Goal: Information Seeking & Learning: Learn about a topic

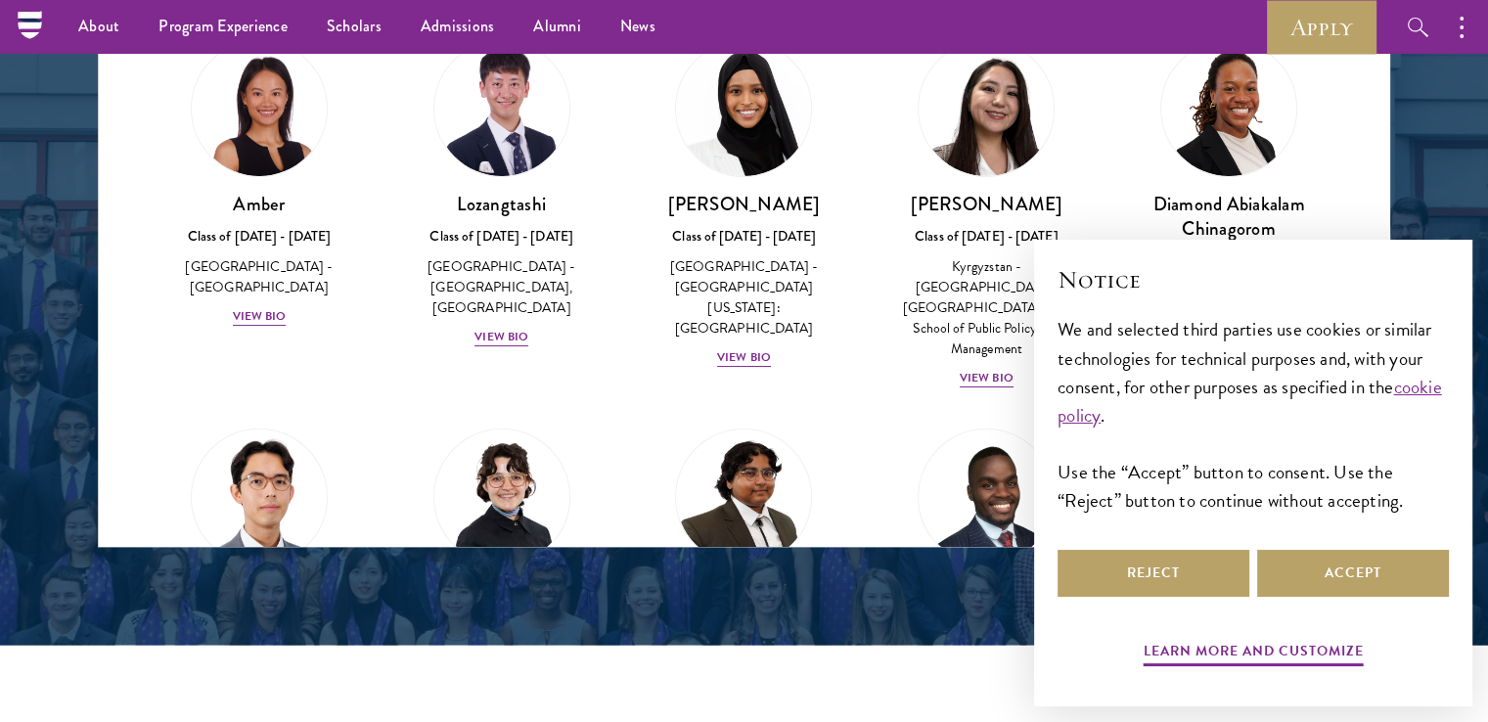
scroll to position [2630, 0]
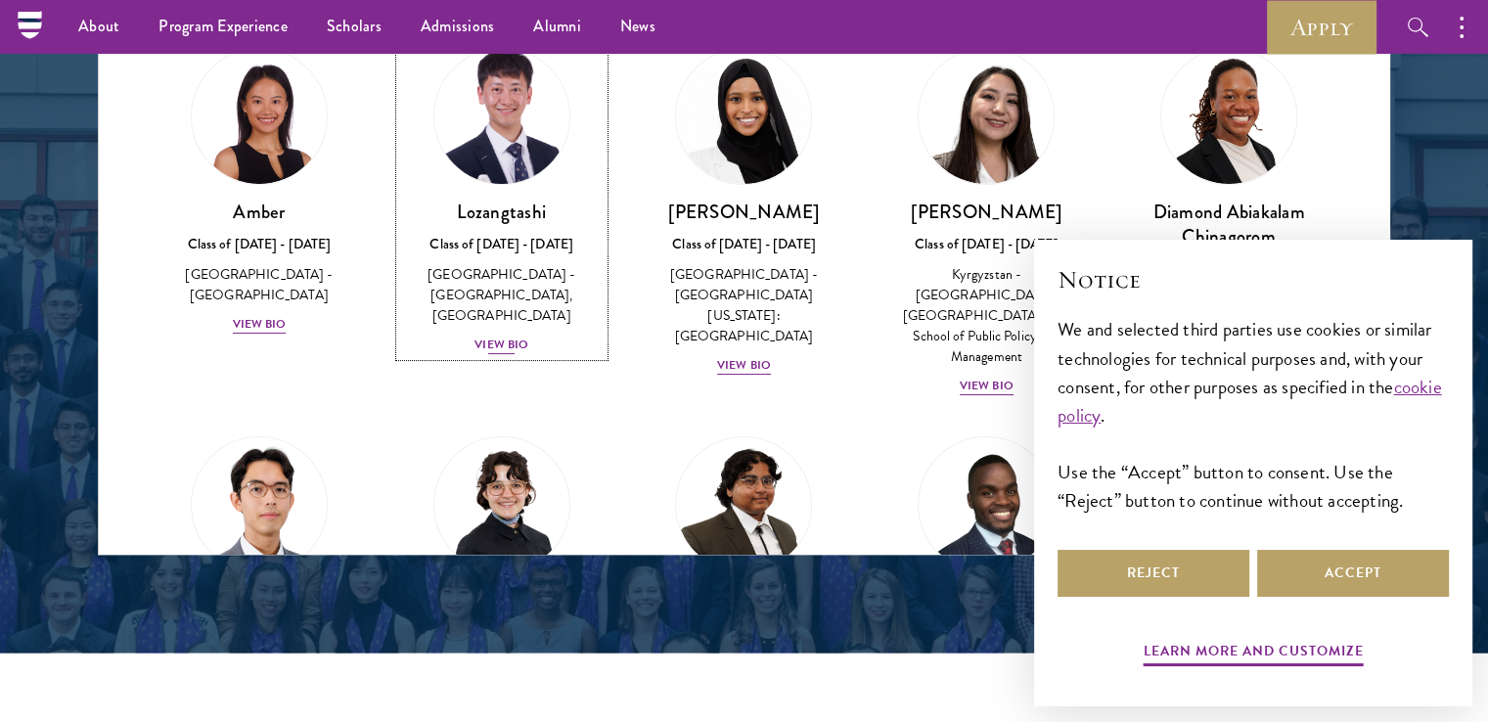
click at [505, 342] on div "View Bio" at bounding box center [502, 345] width 54 height 19
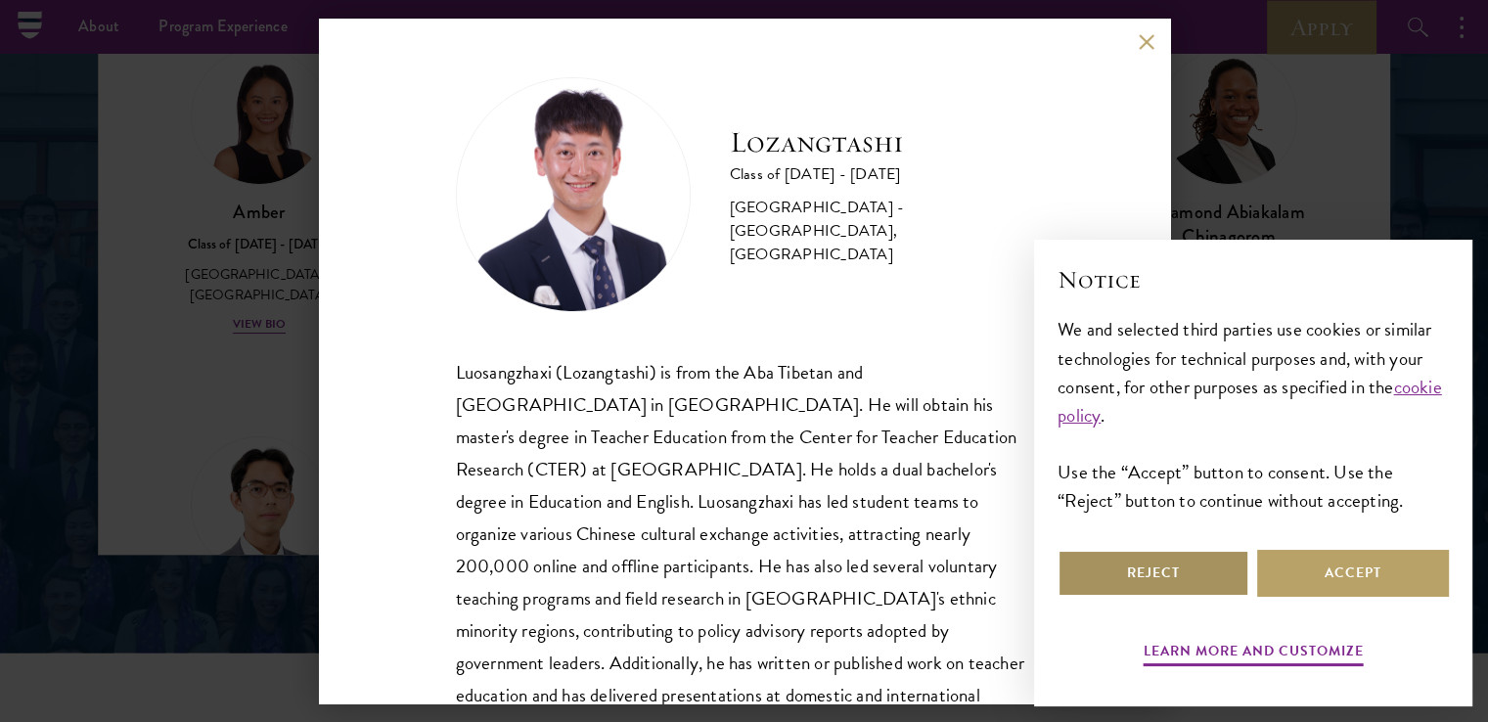
click at [1210, 566] on button "Reject" at bounding box center [1154, 573] width 192 height 47
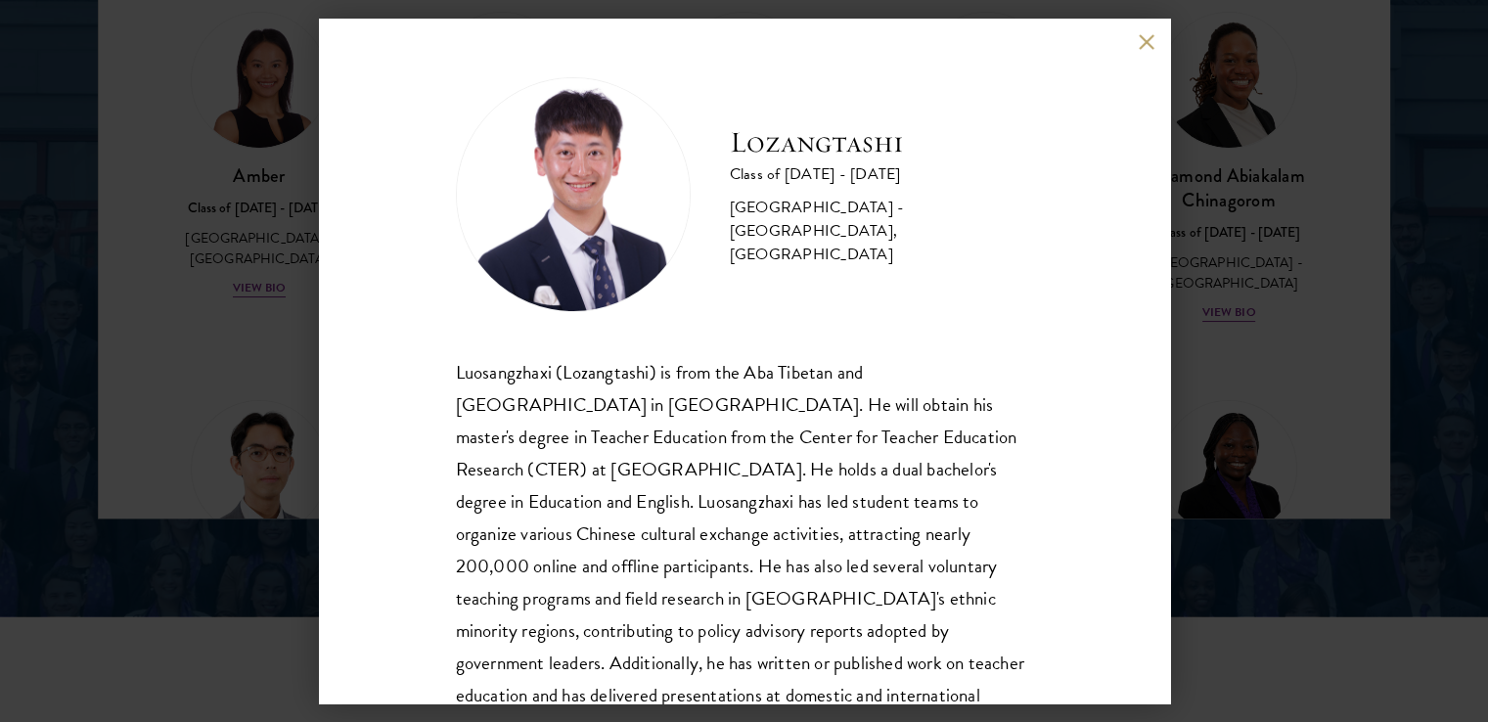
scroll to position [99, 0]
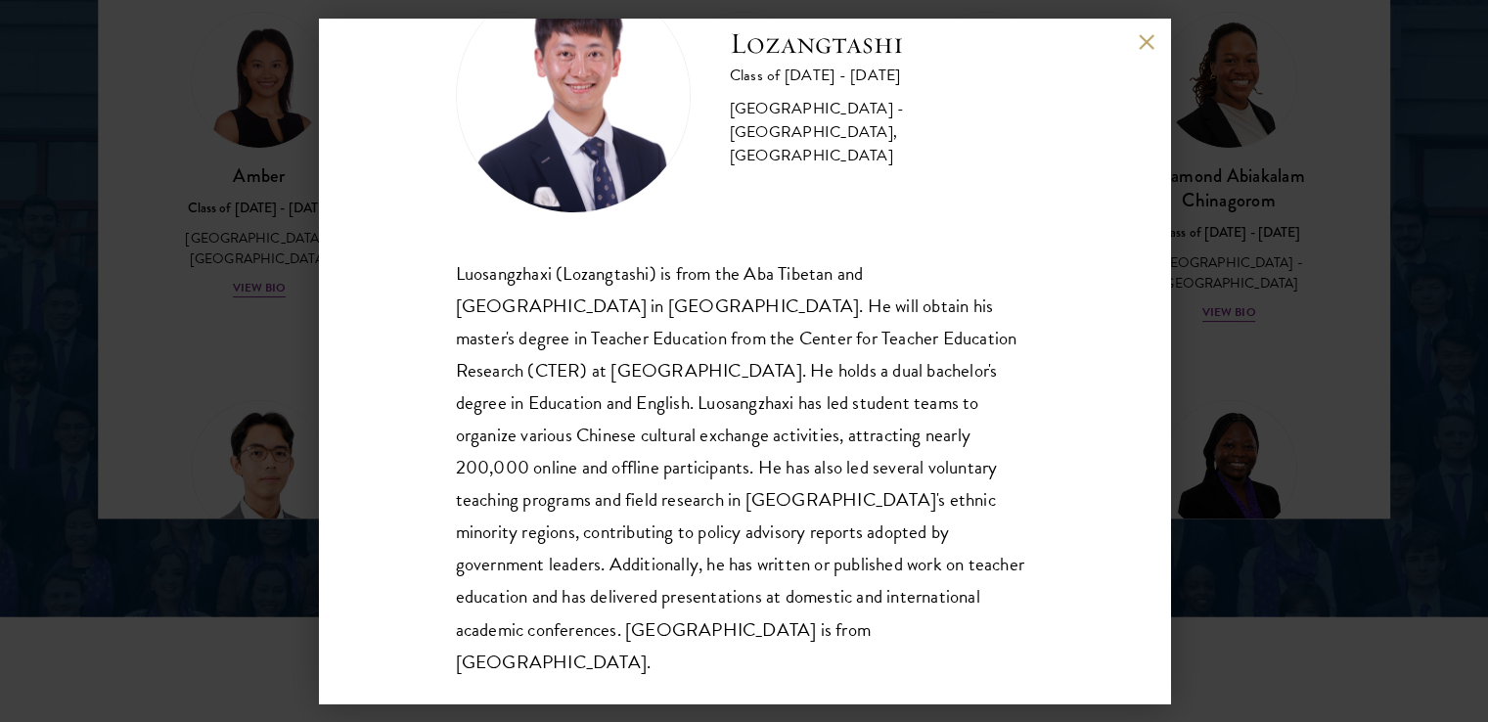
click at [682, 381] on div "Luosangzhaxi (Lozangtashi) is from the Aba Tibetan and [GEOGRAPHIC_DATA] in [GE…" at bounding box center [744, 467] width 577 height 421
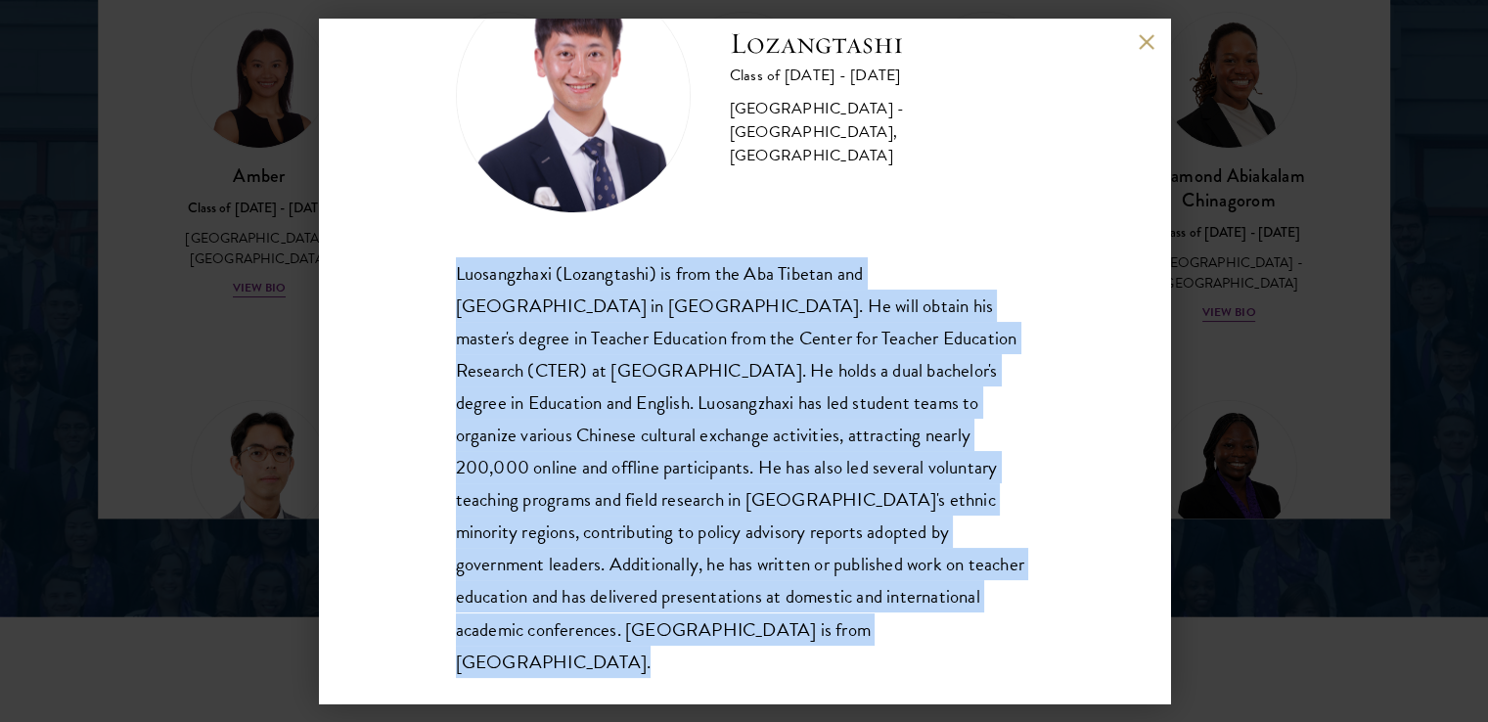
click at [682, 381] on div "Luosangzhaxi (Lozangtashi) is from the Aba Tibetan and [GEOGRAPHIC_DATA] in [GE…" at bounding box center [744, 467] width 577 height 421
copy body "Luosangzhaxi (Lozangtashi) is from the Aba Tibetan and [GEOGRAPHIC_DATA] in [GE…"
click at [1149, 49] on button at bounding box center [1147, 41] width 17 height 17
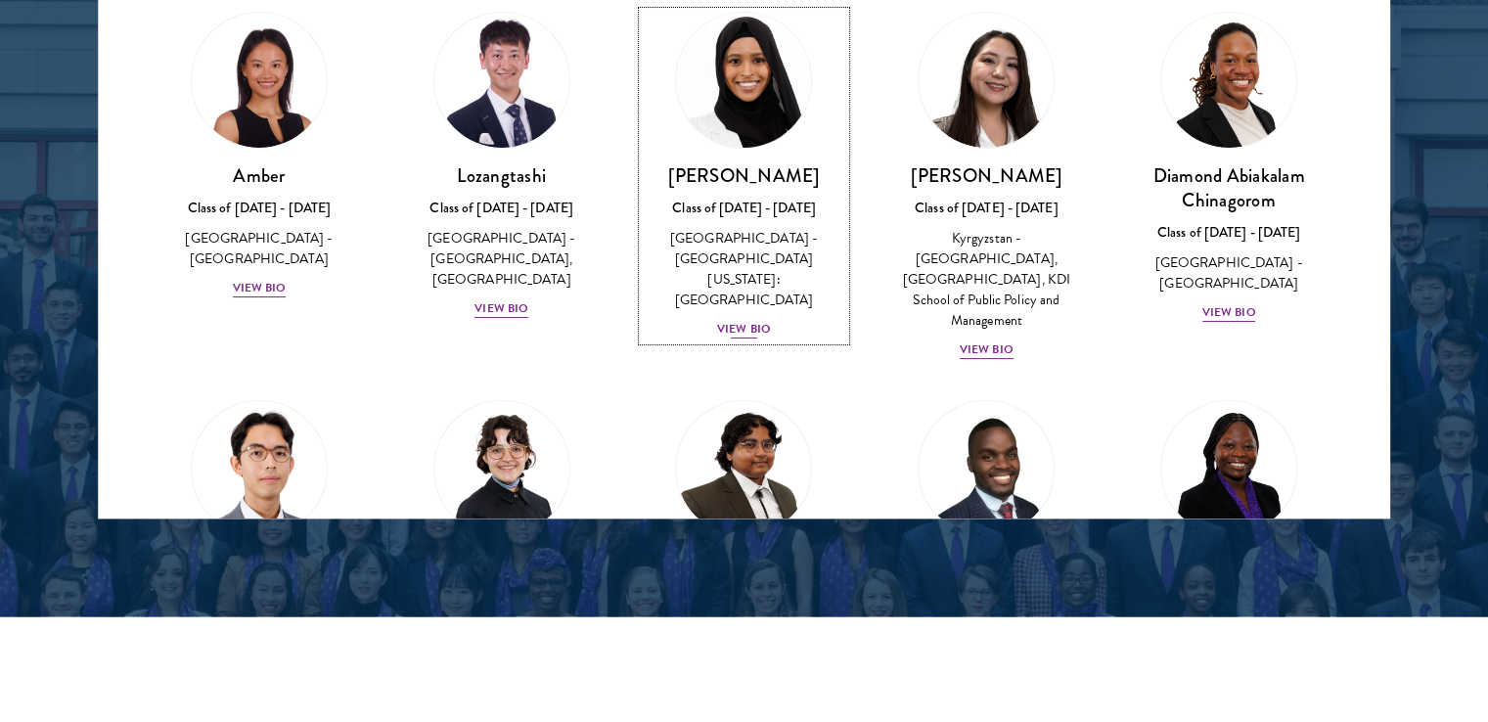
click at [744, 205] on div "Class of [DATE] - [DATE]" at bounding box center [745, 208] width 204 height 21
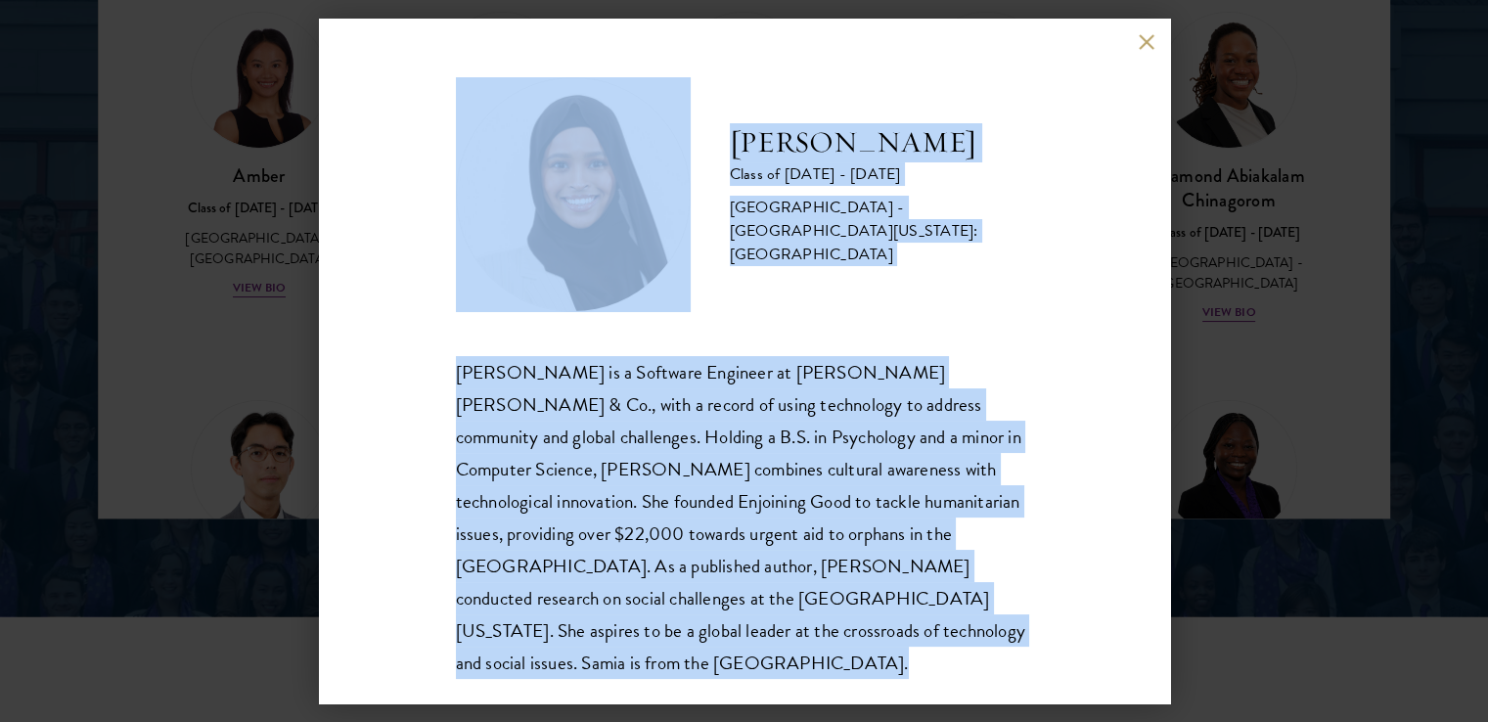
click at [1151, 52] on div "[PERSON_NAME] Class of [DATE] - [DATE] [GEOGRAPHIC_DATA] - [GEOGRAPHIC_DATA][US…" at bounding box center [744, 361] width 851 height 685
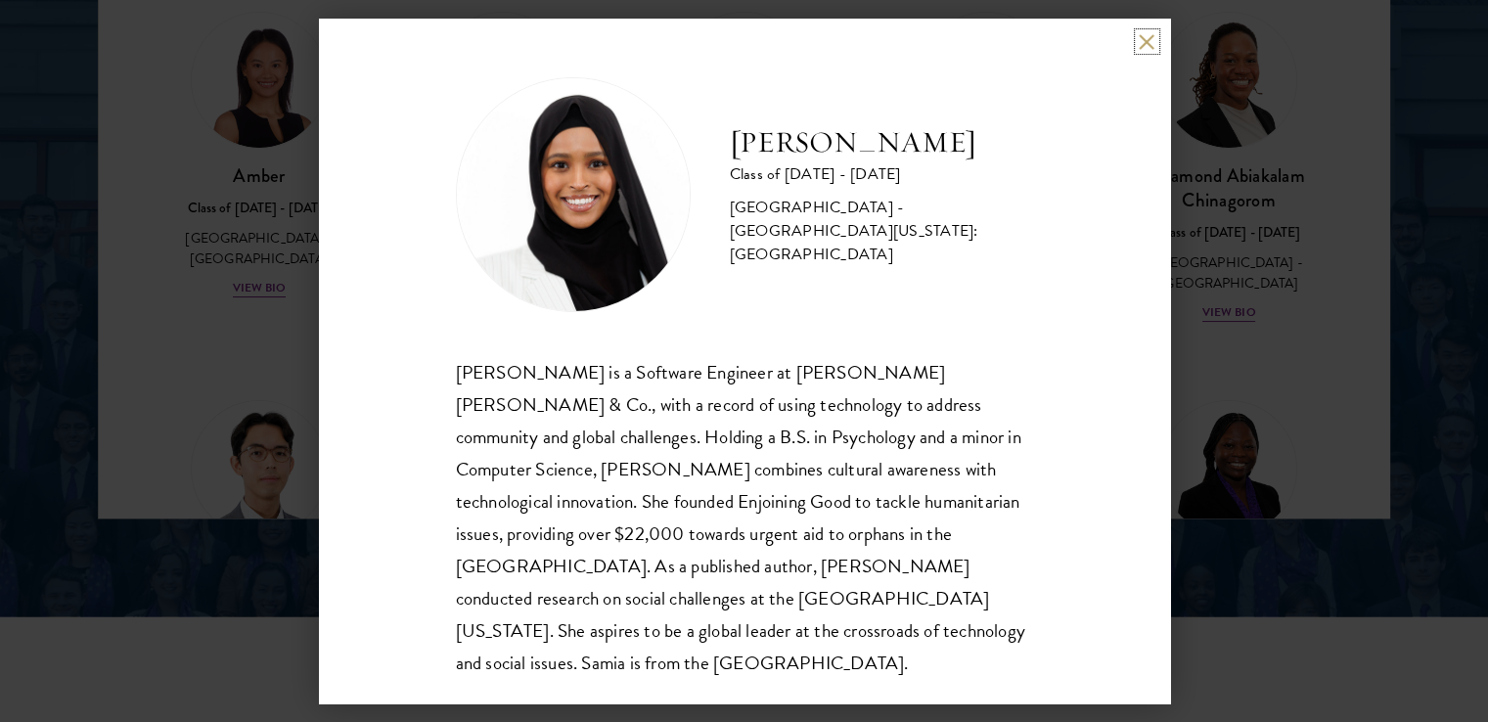
click at [1146, 43] on button at bounding box center [1147, 41] width 17 height 17
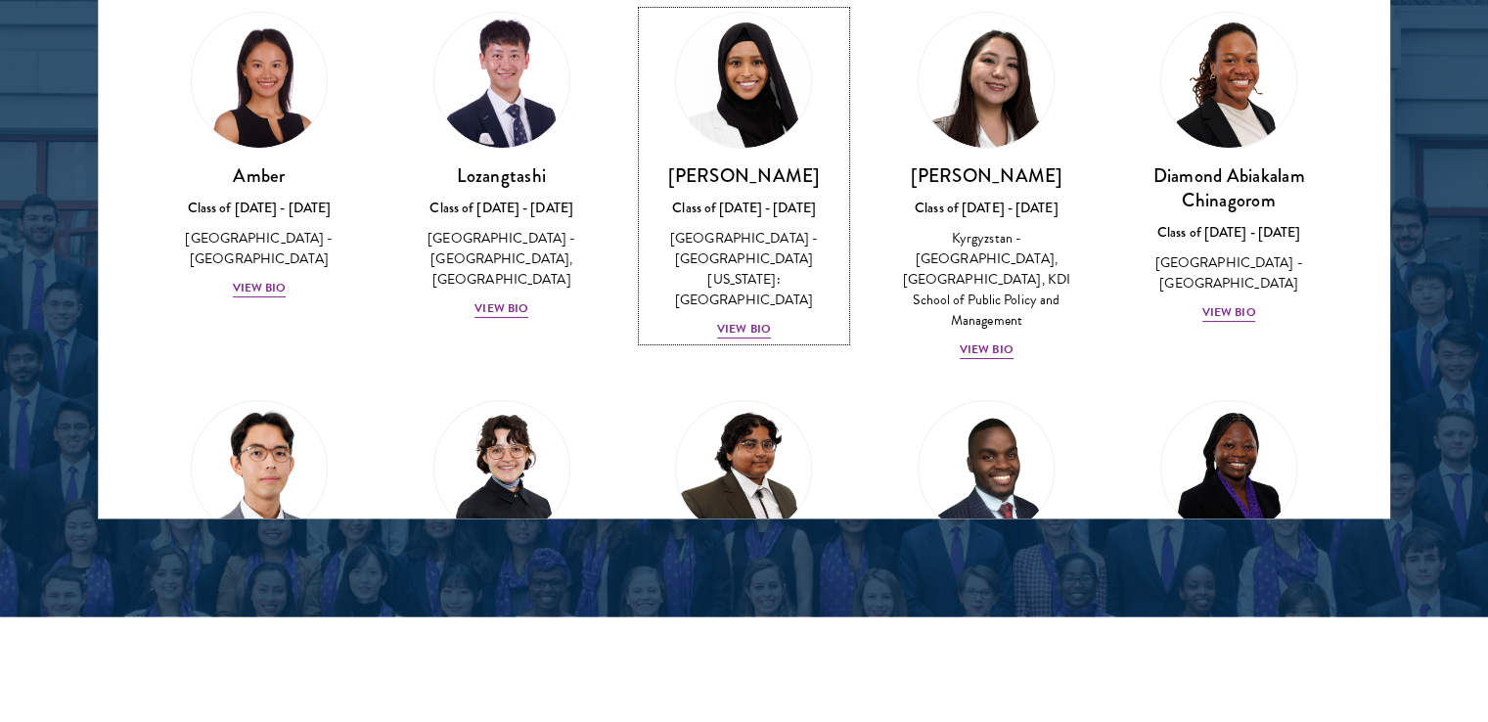
scroll to position [2630, 0]
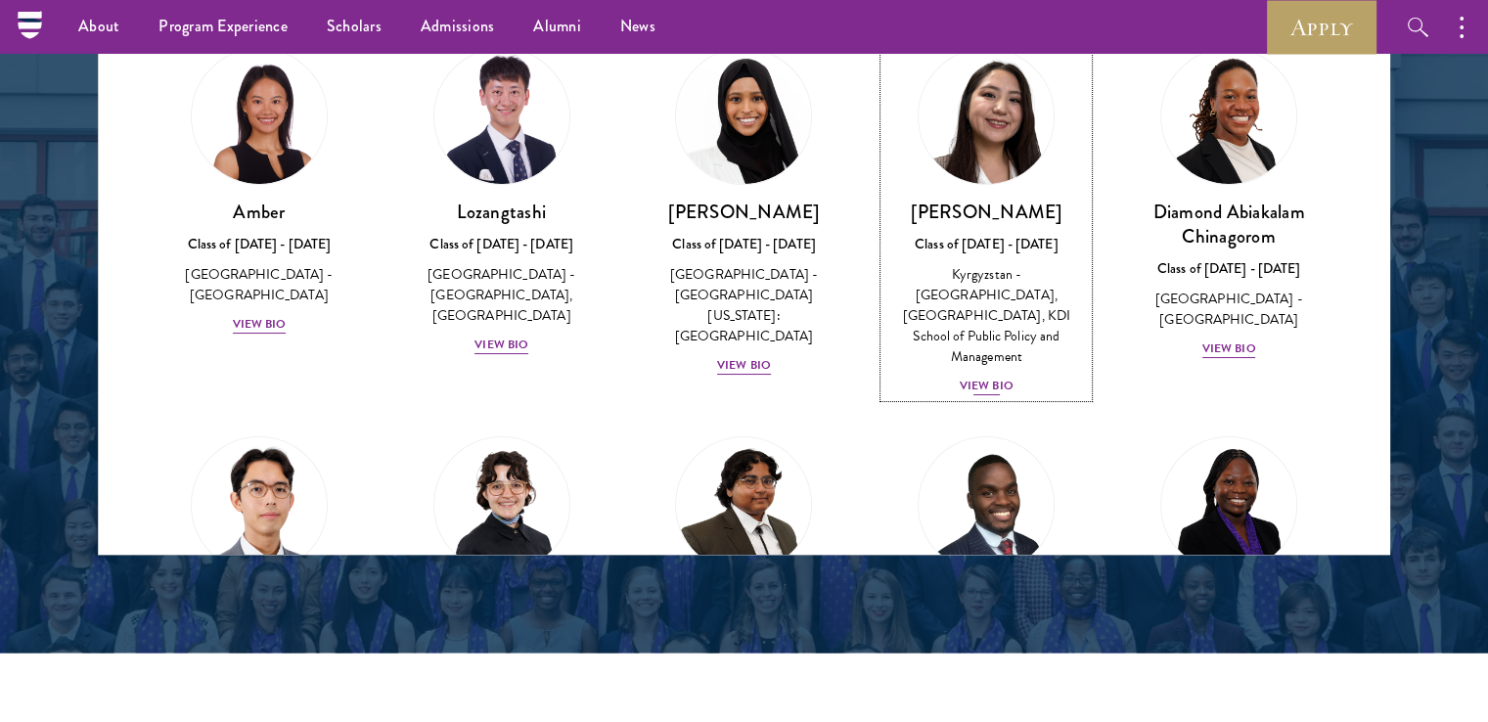
click at [1001, 244] on div "Class of [DATE] - [DATE]" at bounding box center [987, 244] width 204 height 21
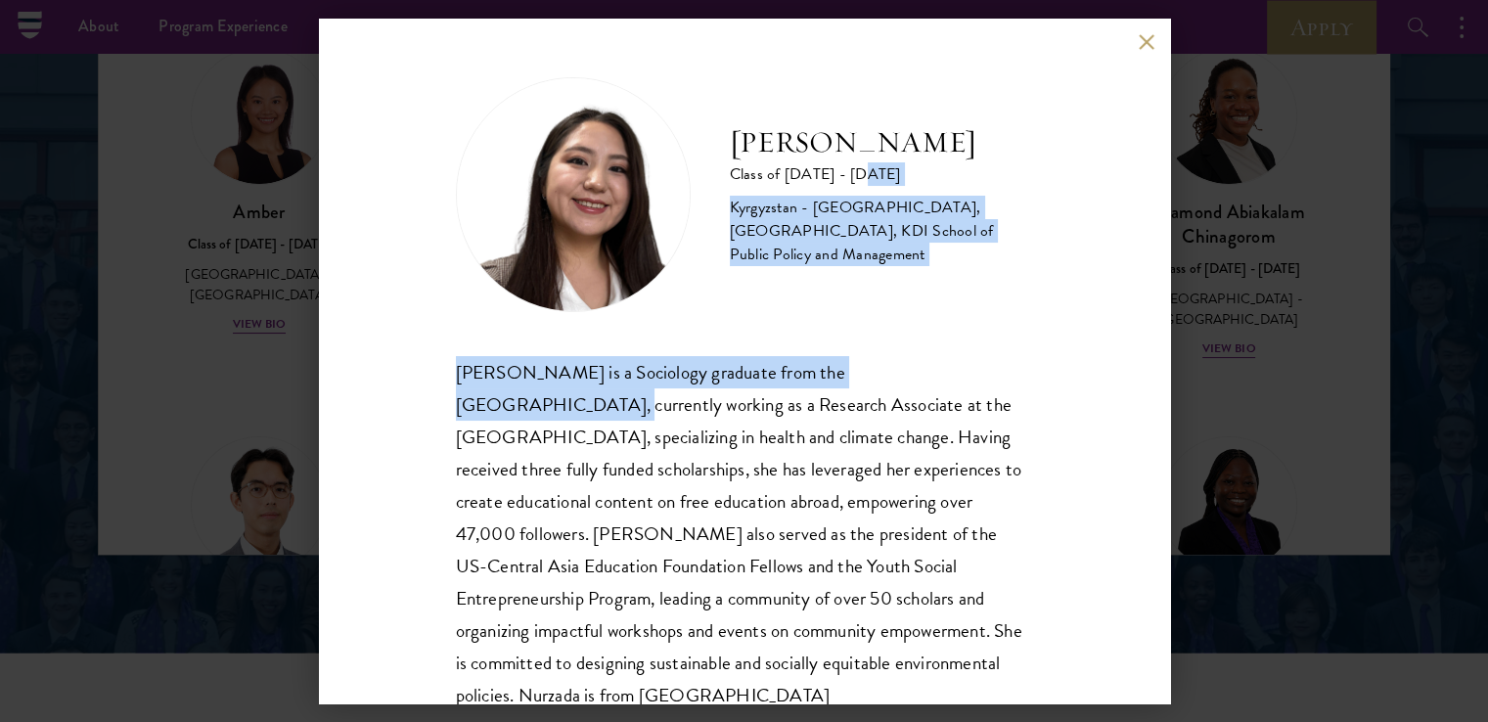
drag, startPoint x: 1153, startPoint y: 203, endPoint x: 1159, endPoint y: 313, distance: 110.7
click at [1159, 313] on div "Nurzada Abdivalieva Class of [DATE] - [DATE] [GEOGRAPHIC_DATA] - [GEOGRAPHIC_DA…" at bounding box center [744, 361] width 851 height 685
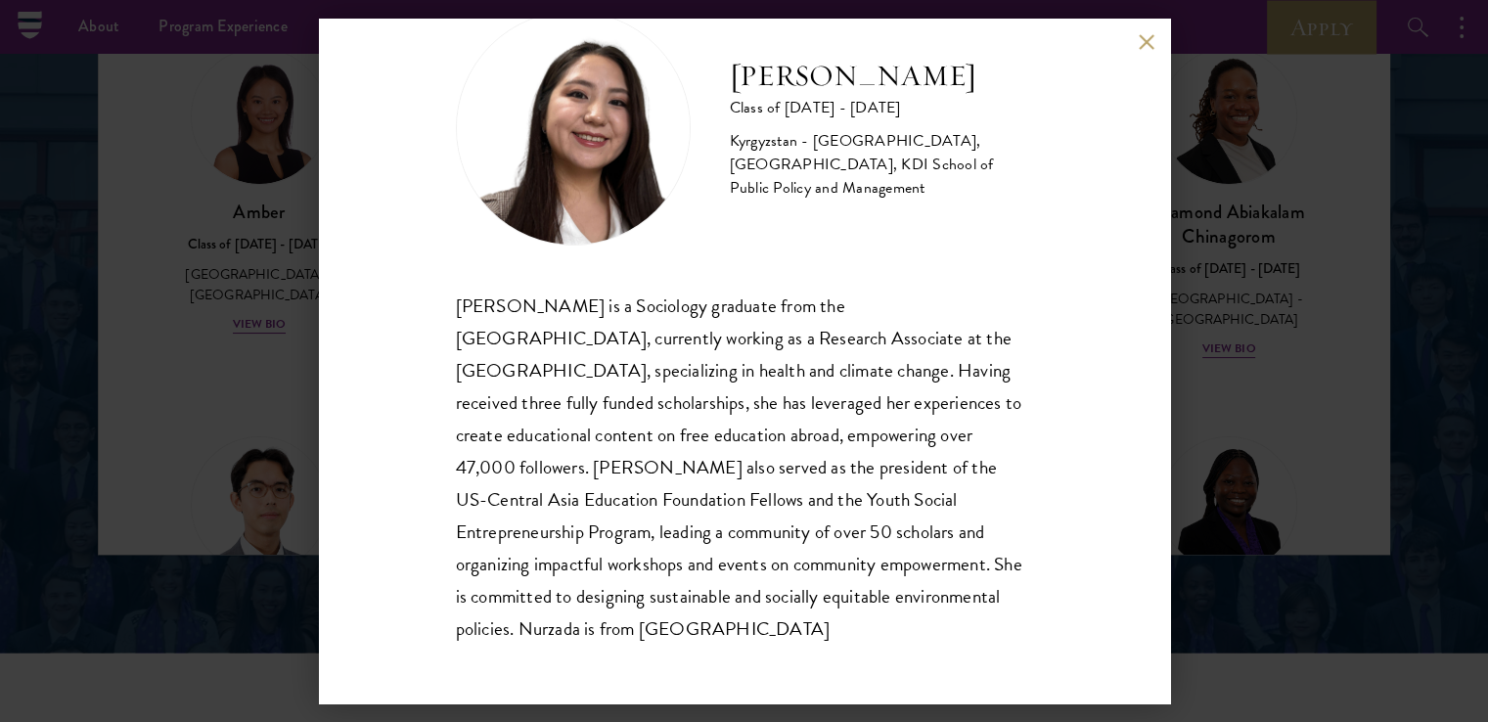
click at [767, 428] on div "[PERSON_NAME] is a Sociology graduate from the [GEOGRAPHIC_DATA], currently wor…" at bounding box center [744, 468] width 577 height 356
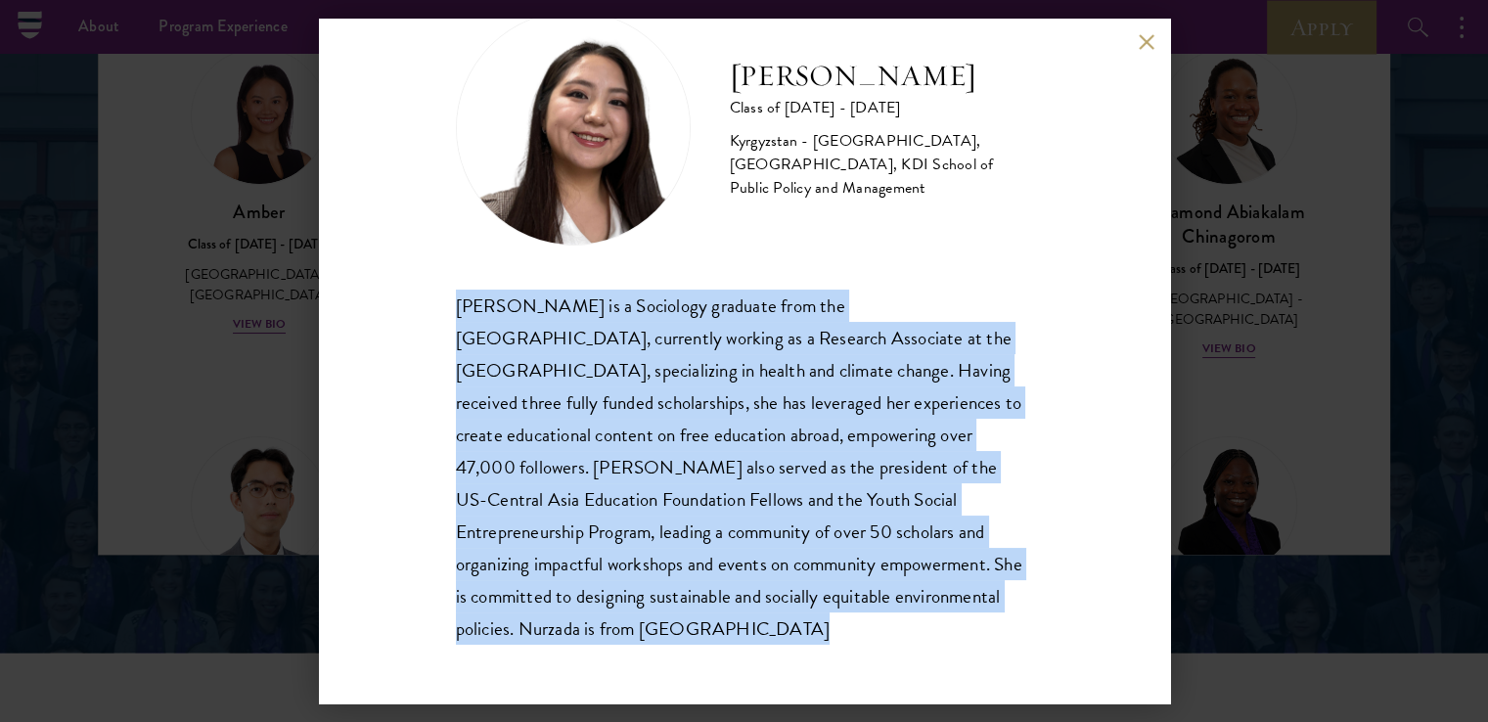
click at [767, 428] on div "[PERSON_NAME] is a Sociology graduate from the [GEOGRAPHIC_DATA], currently wor…" at bounding box center [744, 468] width 577 height 356
copy body "[PERSON_NAME] is a Sociology graduate from the [GEOGRAPHIC_DATA], currently wor…"
click at [1143, 40] on button at bounding box center [1147, 41] width 17 height 17
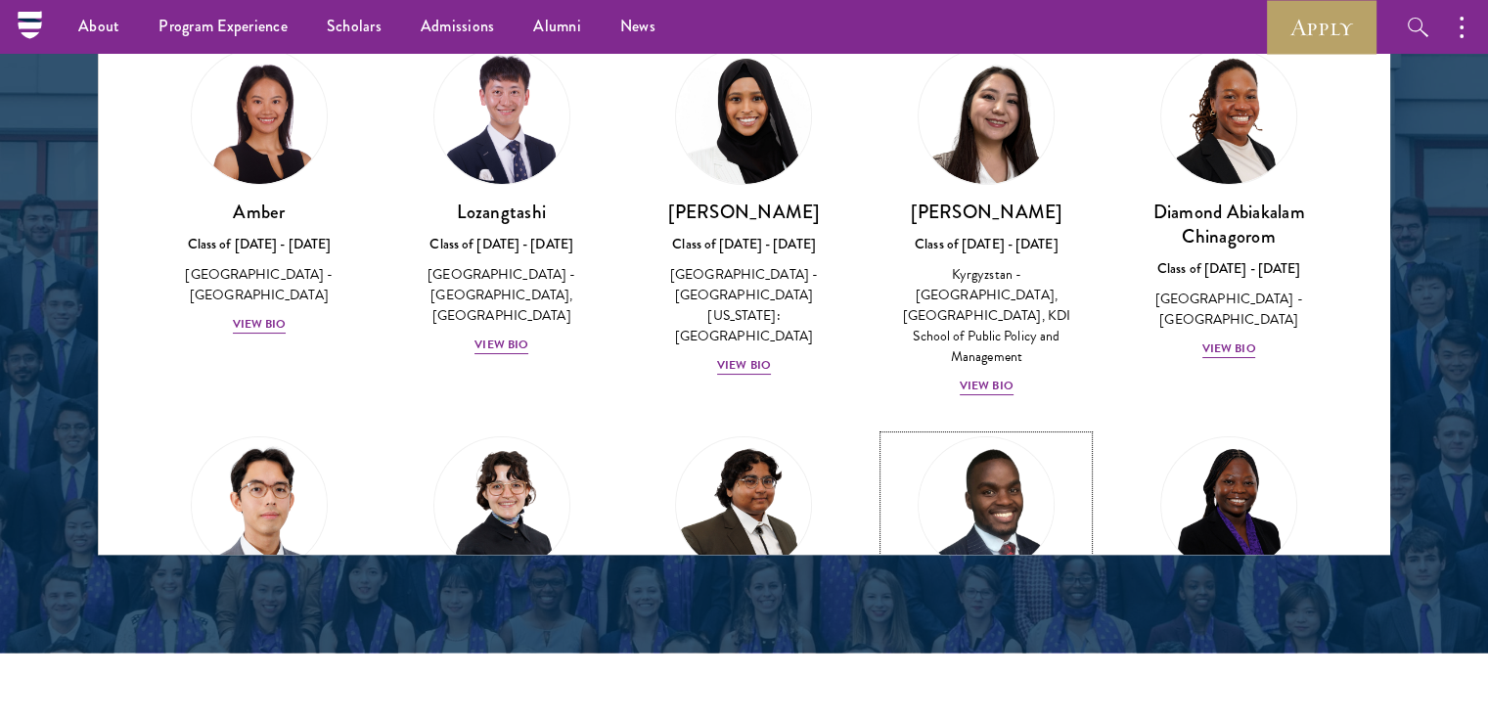
click at [968, 458] on img at bounding box center [986, 505] width 149 height 149
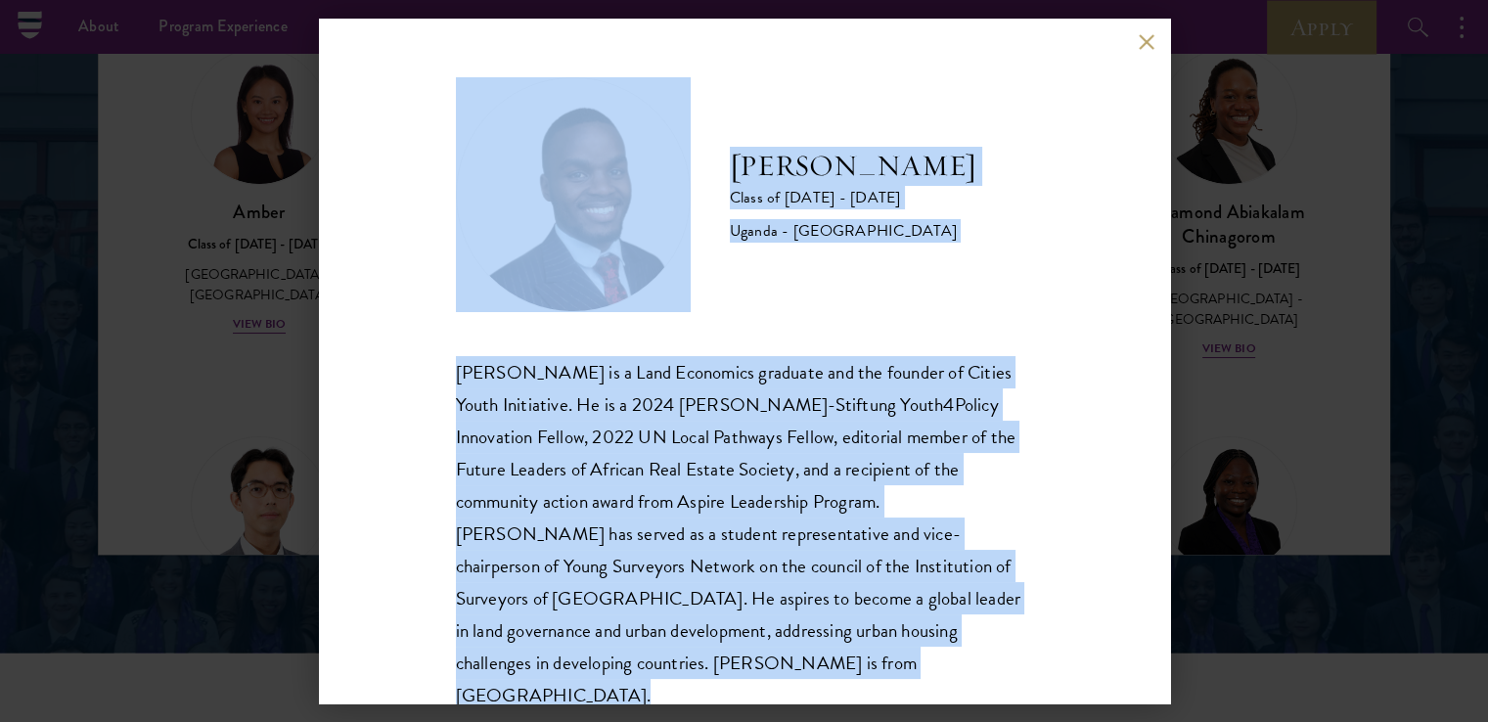
click at [1147, 47] on button at bounding box center [1147, 41] width 17 height 17
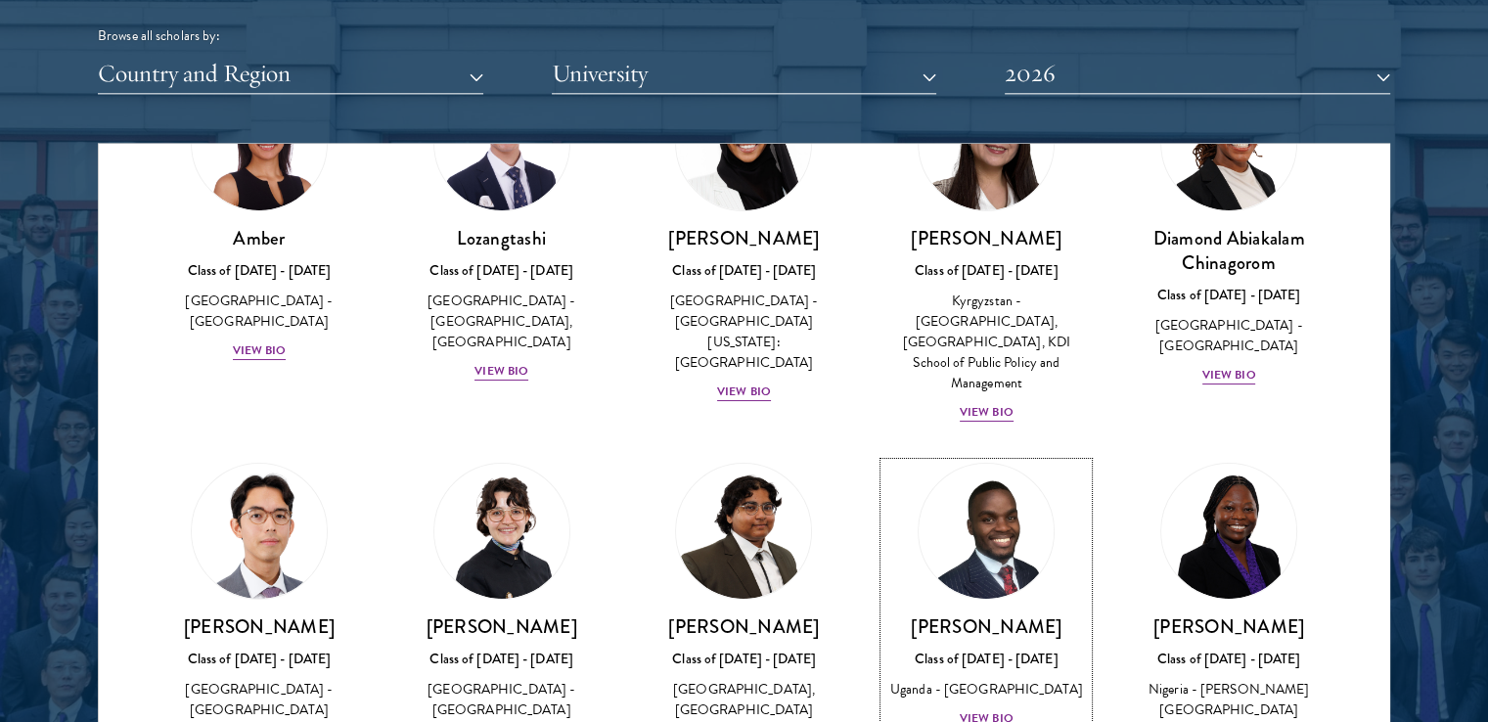
scroll to position [2525, 0]
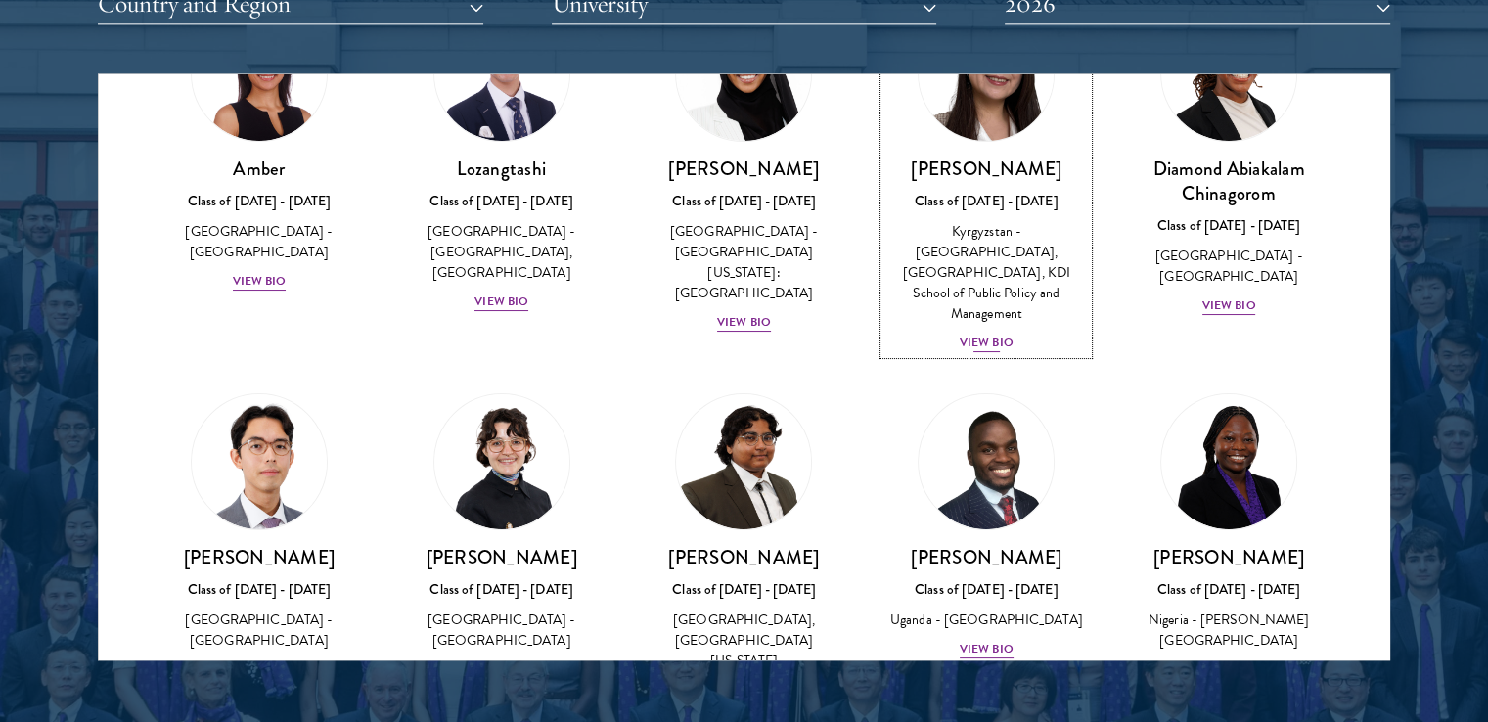
click at [947, 163] on h3 "[PERSON_NAME]" at bounding box center [987, 169] width 204 height 24
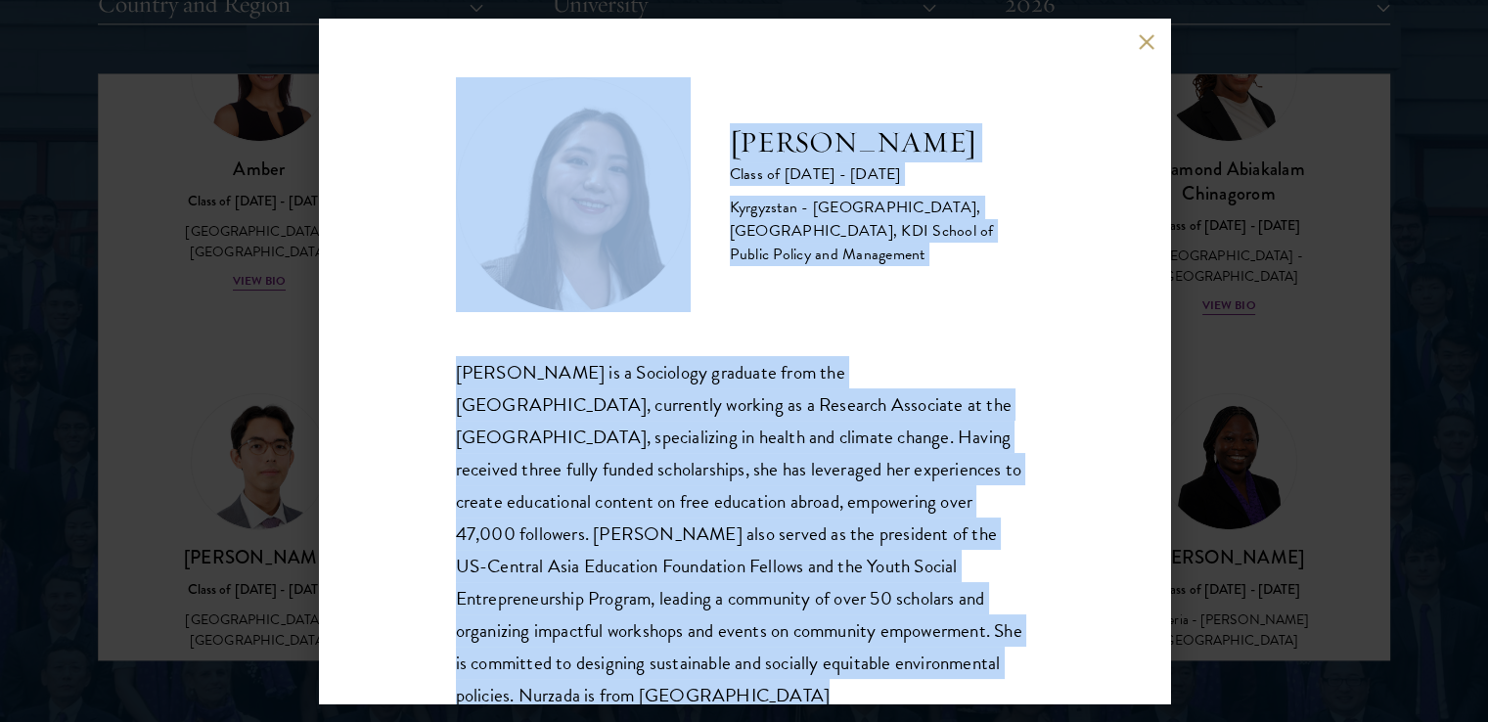
click at [1143, 36] on button at bounding box center [1147, 41] width 17 height 17
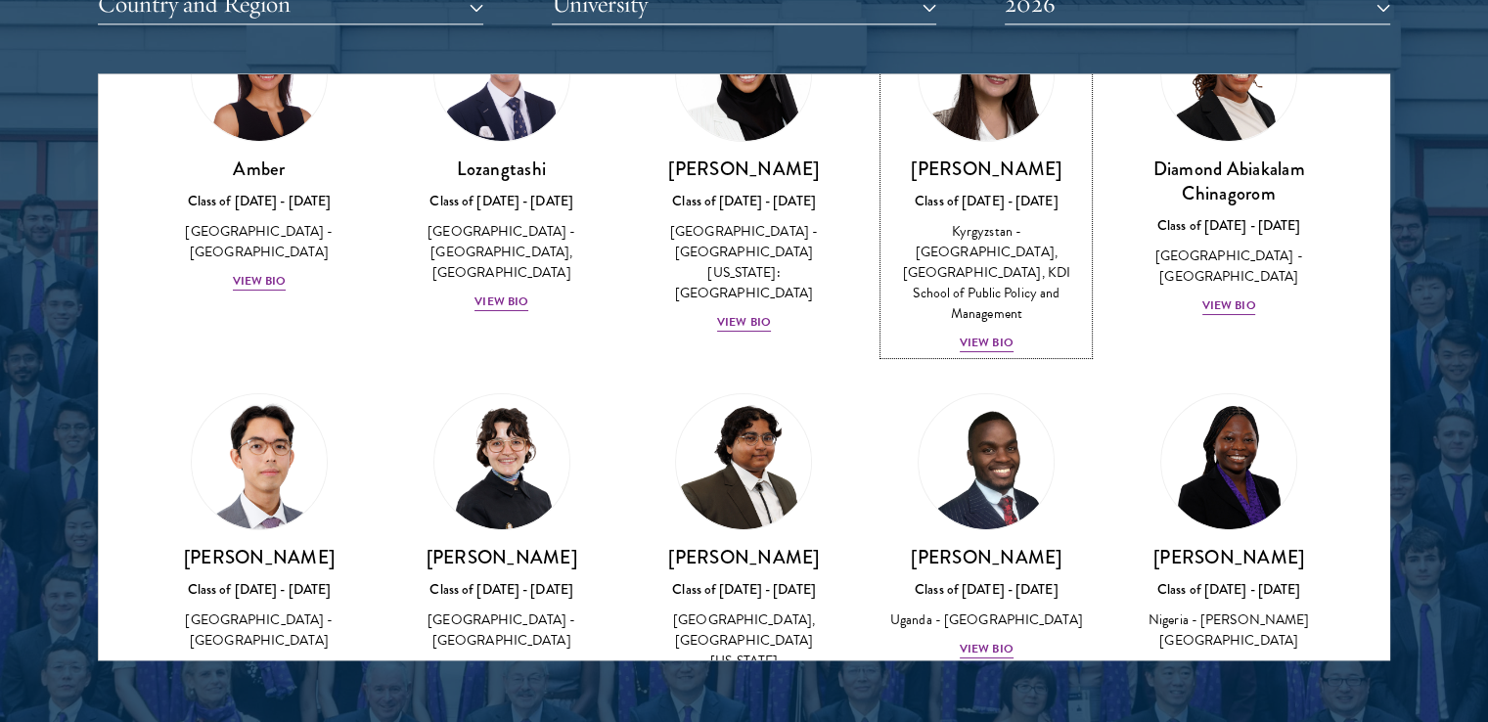
scroll to position [78, 0]
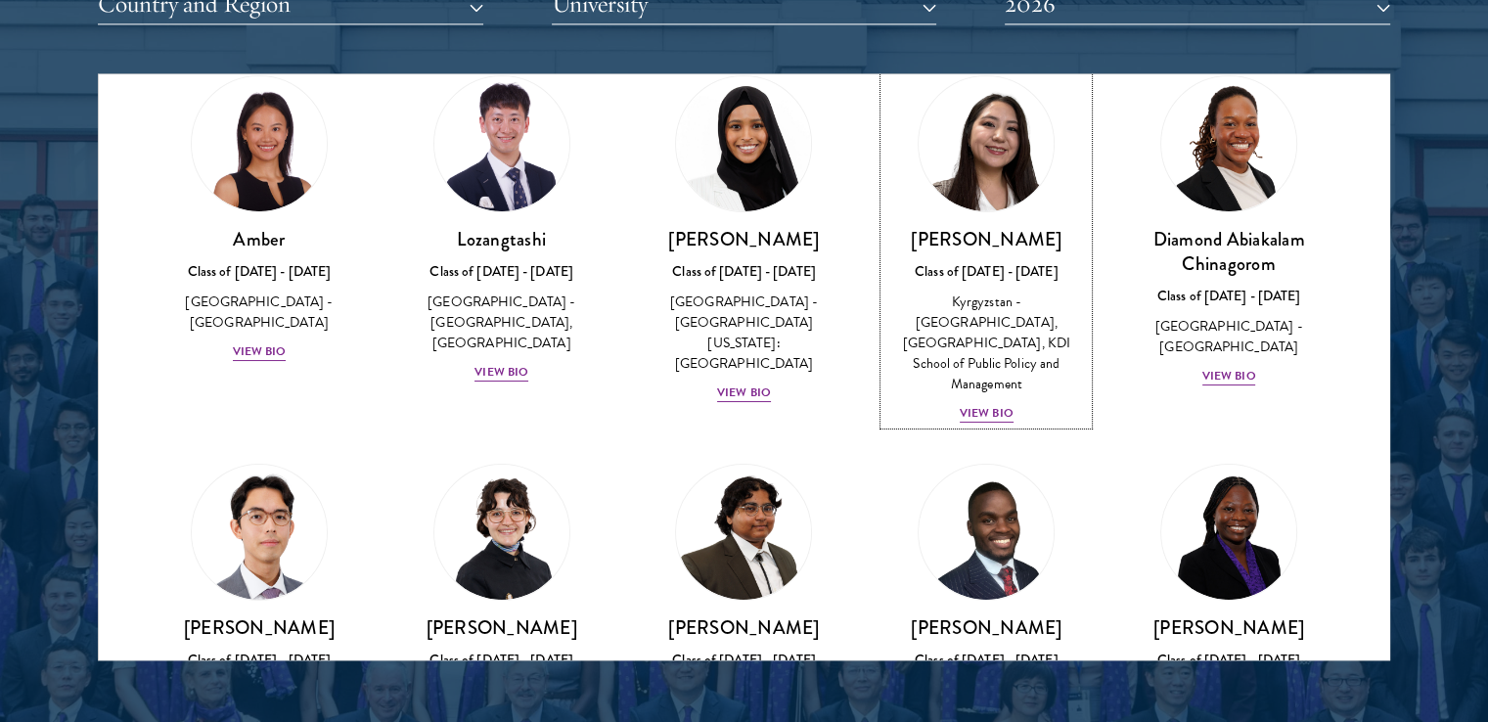
click at [1202, 182] on link "Diamond Abiakalam [GEOGRAPHIC_DATA] Class of [DATE] - [DATE] [GEOGRAPHIC_DATA] …" at bounding box center [1229, 231] width 204 height 312
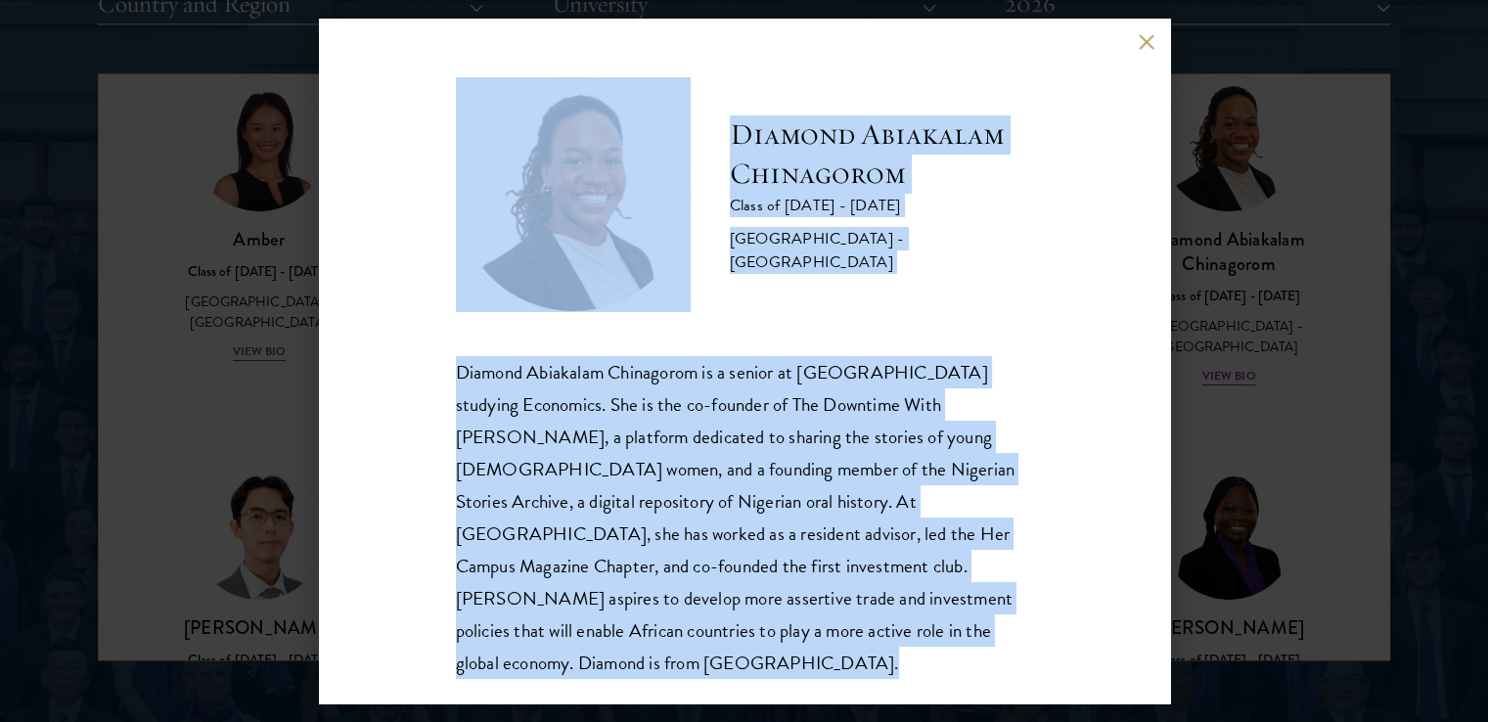
click at [1063, 212] on div "Diamond Abiakalam [GEOGRAPHIC_DATA] Class of [DATE] - [DATE] [GEOGRAPHIC_DATA] …" at bounding box center [744, 361] width 851 height 685
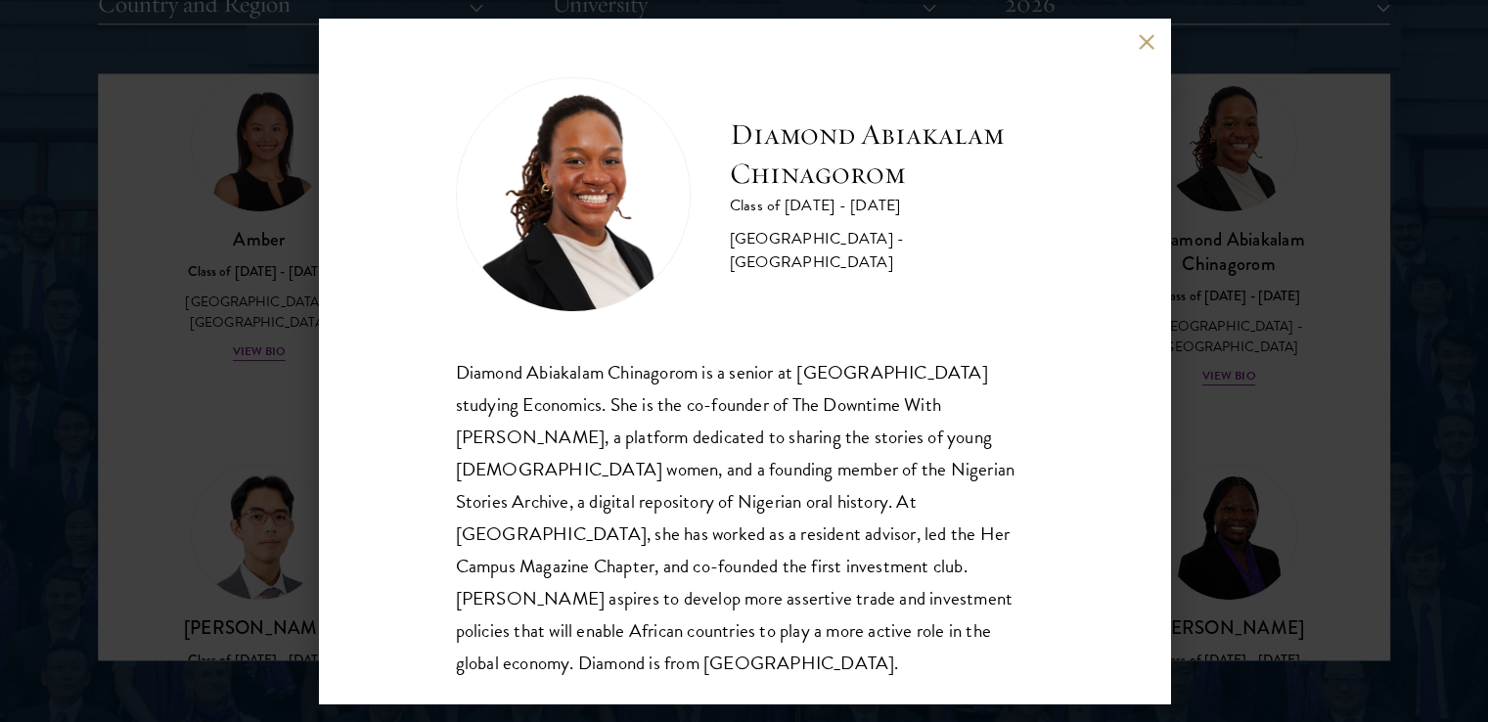
scroll to position [2, 0]
click at [1149, 43] on button at bounding box center [1147, 41] width 17 height 17
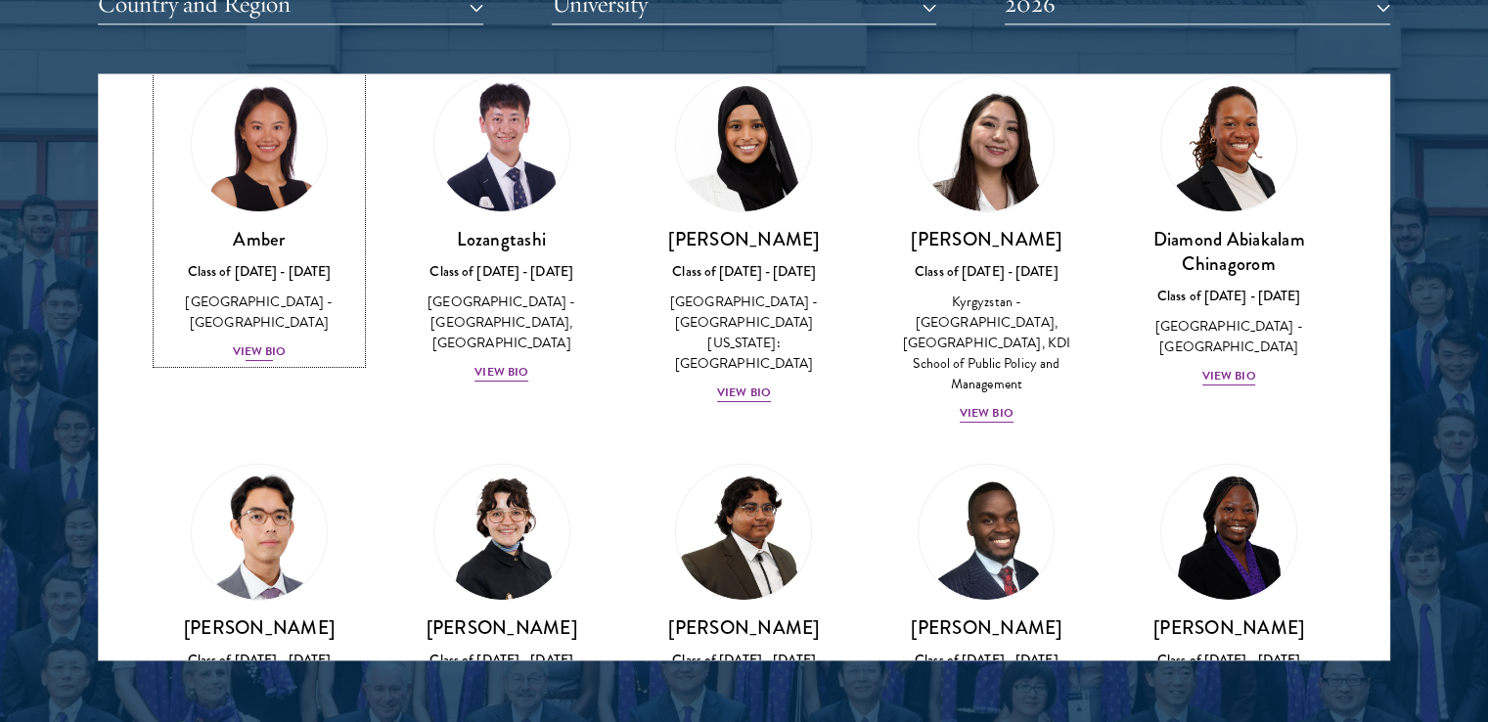
click at [282, 168] on img at bounding box center [259, 143] width 149 height 149
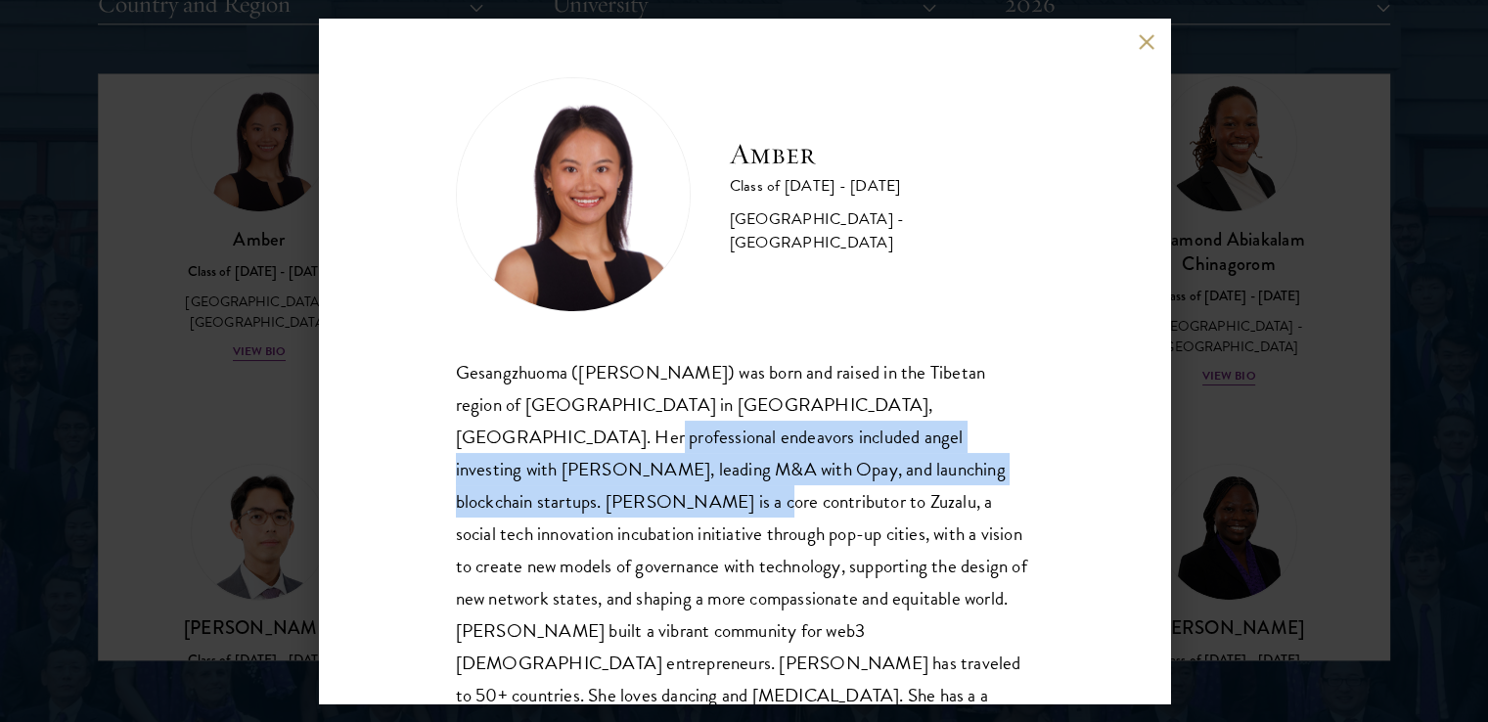
drag, startPoint x: 1141, startPoint y: 401, endPoint x: 1161, endPoint y: 471, distance: 72.4
click at [1161, 471] on div "Amber Class of [DATE] - [DATE] [GEOGRAPHIC_DATA] - [GEOGRAPHIC_DATA] Gesangzhuo…" at bounding box center [744, 361] width 851 height 685
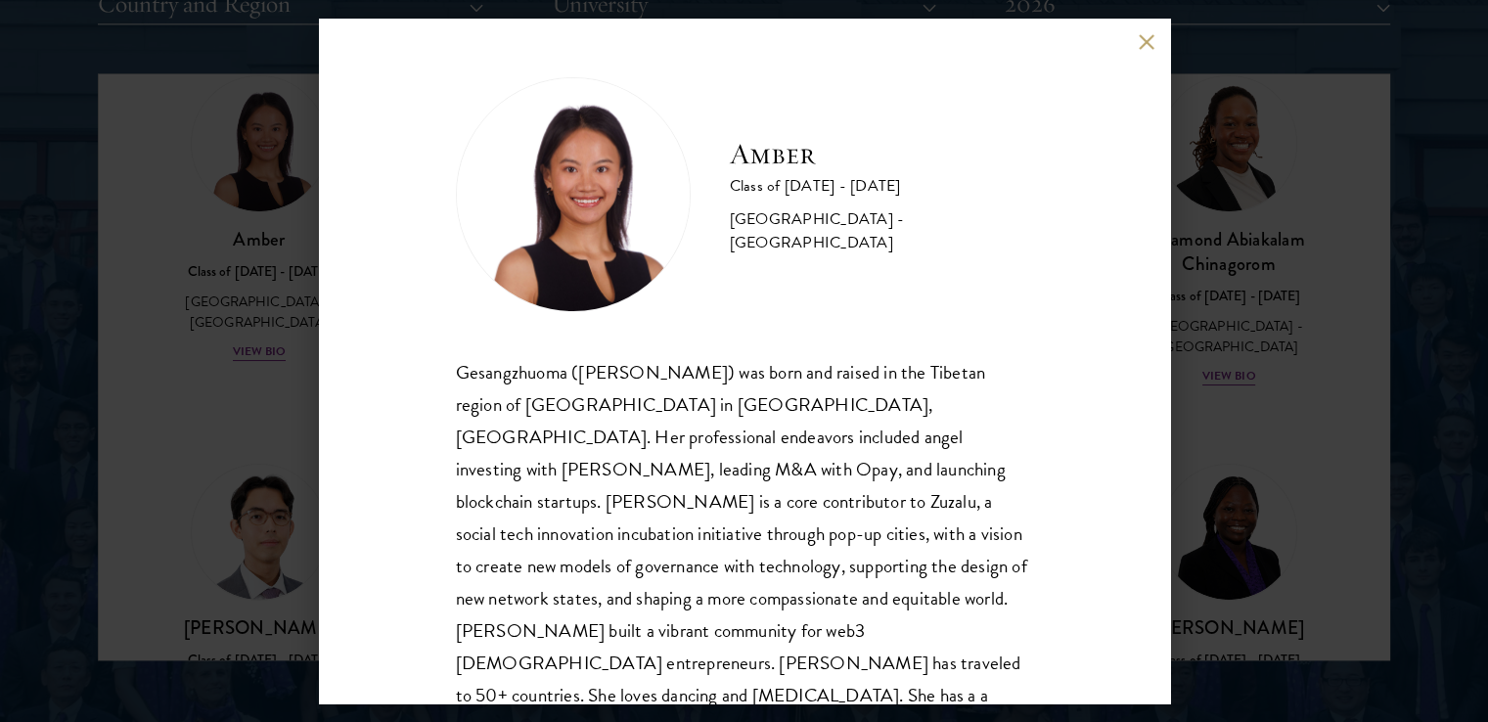
click at [1036, 527] on div "Amber Class of [DATE] - [DATE] [GEOGRAPHIC_DATA] - [GEOGRAPHIC_DATA] Gesangzhuo…" at bounding box center [744, 361] width 851 height 685
click at [813, 466] on div "Gesangzhuoma ([PERSON_NAME]) was born and raised in the Tibetan region of [GEOG…" at bounding box center [744, 566] width 577 height 421
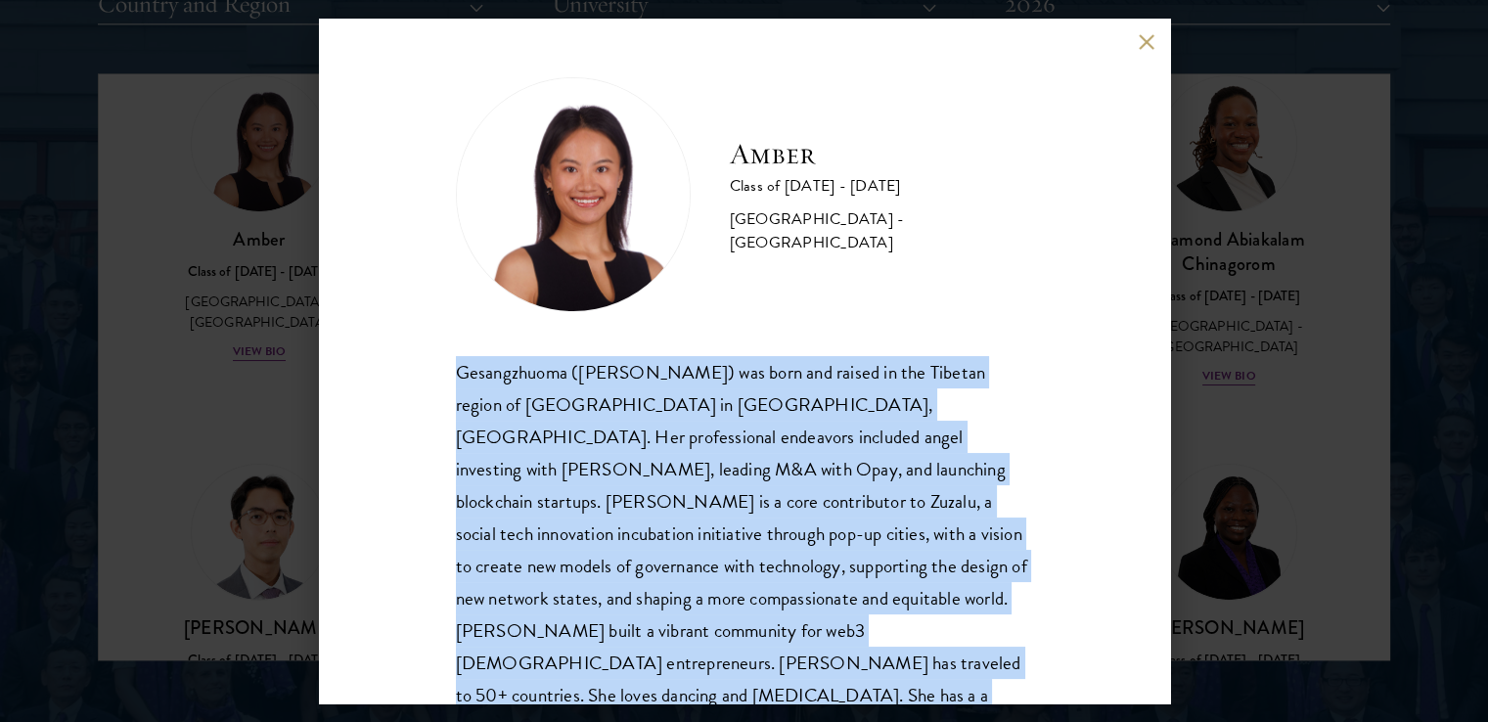
click at [813, 466] on div "Gesangzhuoma ([PERSON_NAME]) was born and raised in the Tibetan region of [GEOG…" at bounding box center [744, 566] width 577 height 421
copy body "Gesangzhuoma ([PERSON_NAME]) was born and raised in the Tibetan region of [GEOG…"
click at [1140, 44] on button at bounding box center [1147, 41] width 17 height 17
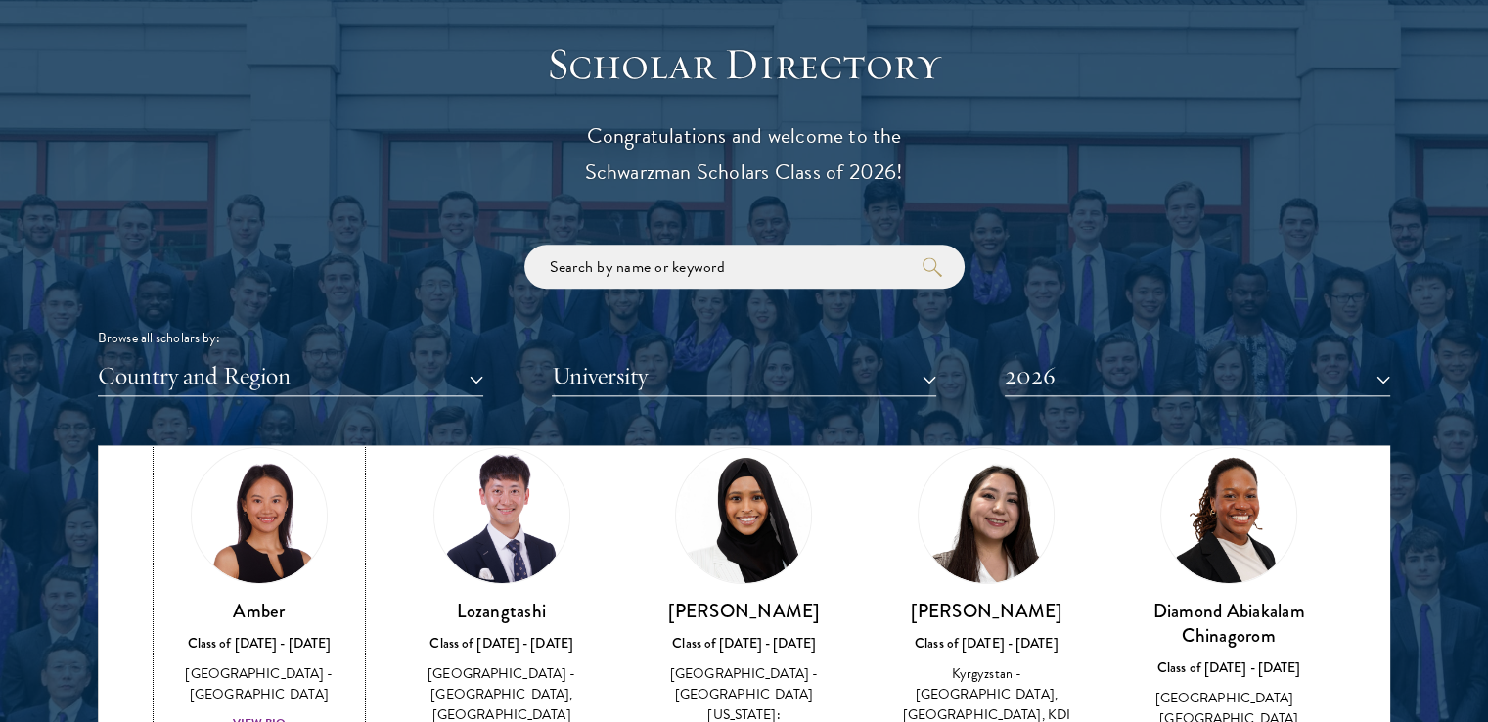
scroll to position [2161, 0]
